Goal: Task Accomplishment & Management: Use online tool/utility

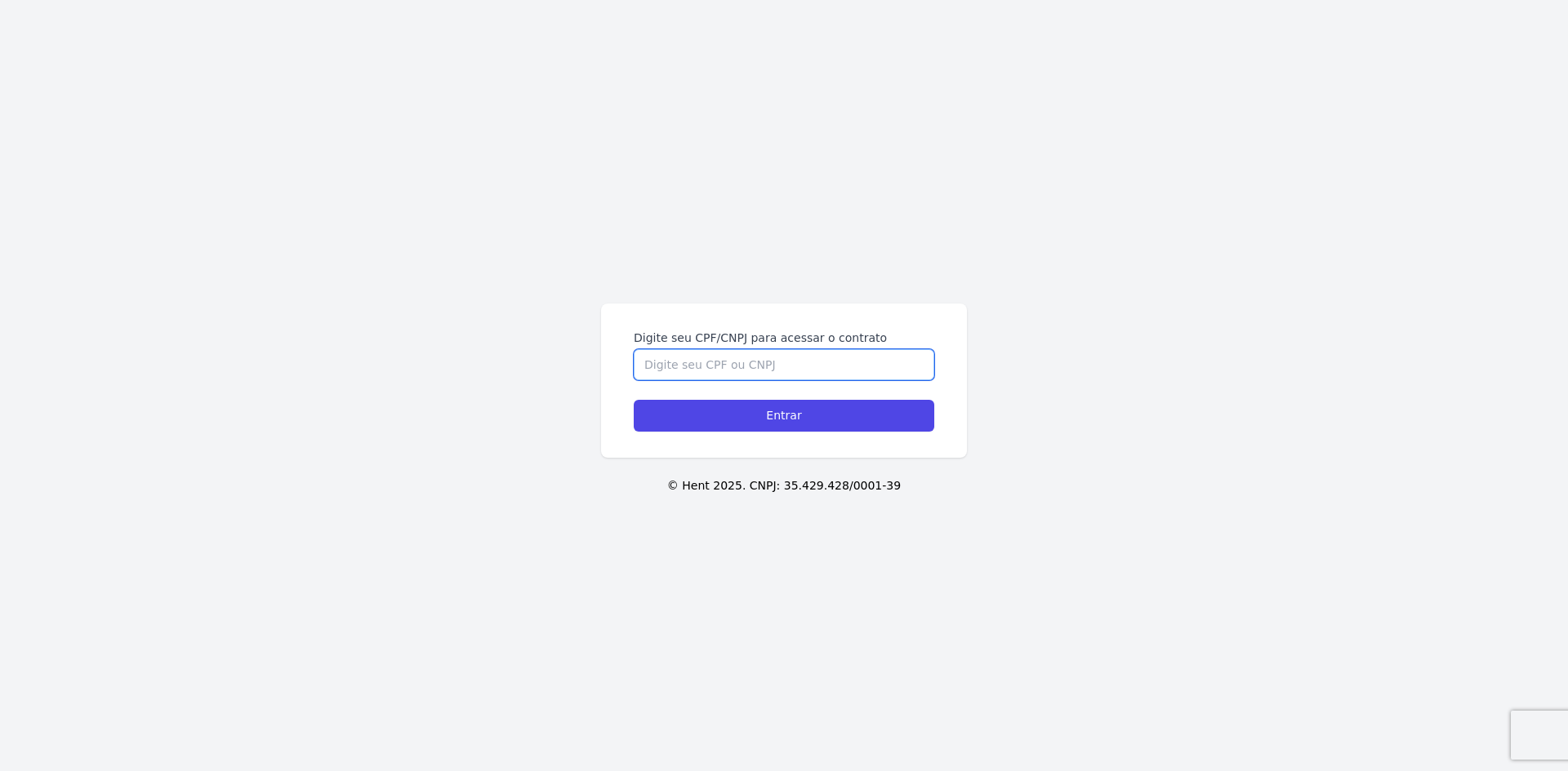
click at [725, 362] on input "Digite seu CPF/CNPJ para acessar o contrato" at bounding box center [784, 365] width 300 height 31
type input "35993504854"
click at [633, 400] on input "Entrar" at bounding box center [784, 416] width 300 height 32
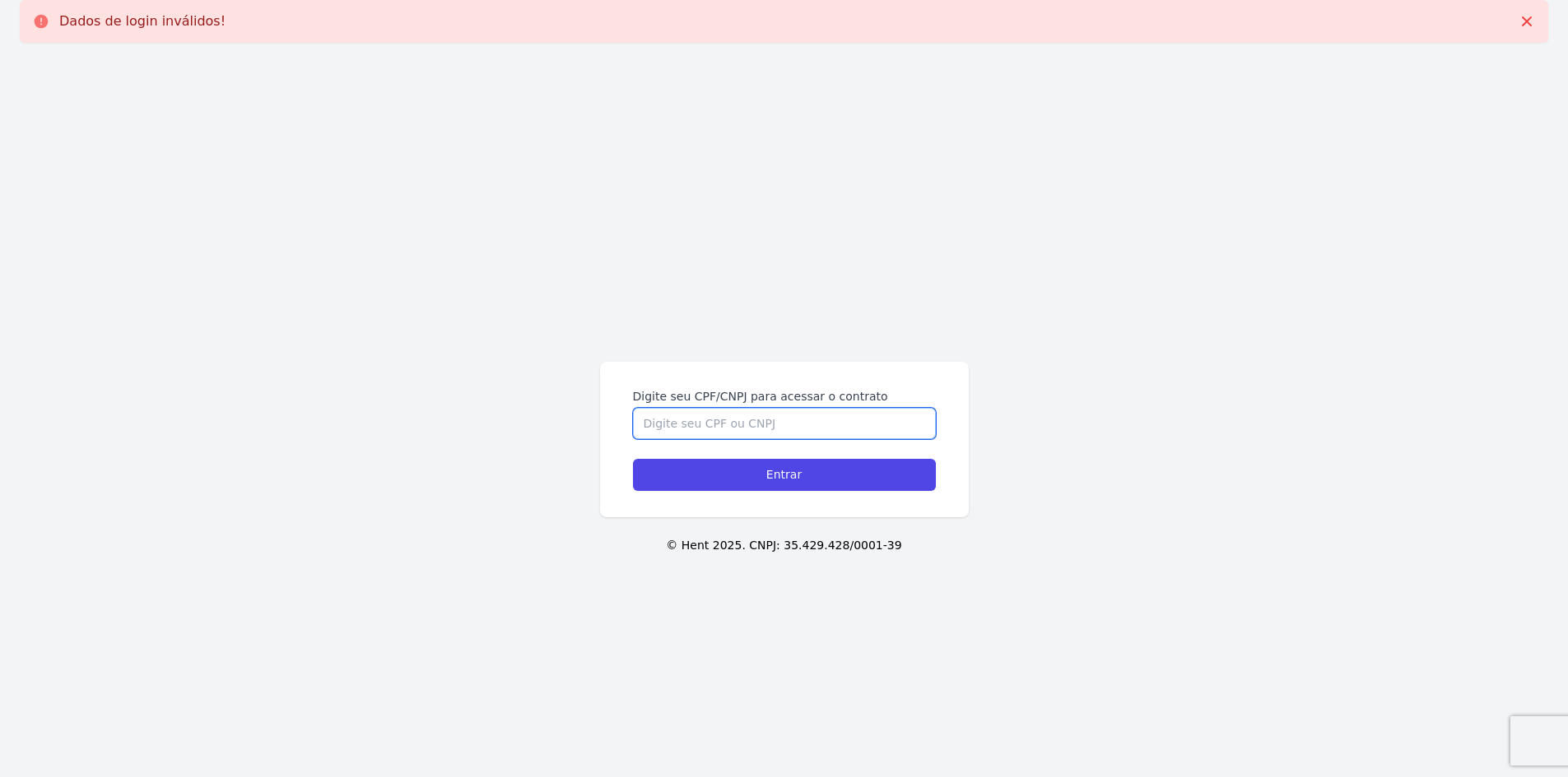
click at [713, 421] on input "Digite seu CPF/CNPJ para acessar o contrato" at bounding box center [784, 424] width 303 height 32
